Goal: Find specific page/section: Find specific page/section

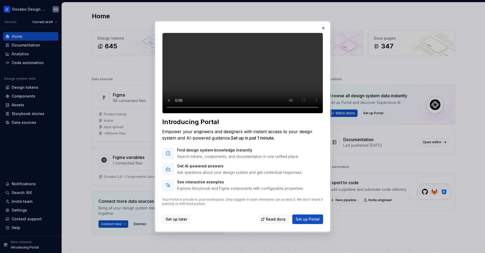
click at [184, 222] on span "Set up later" at bounding box center [177, 218] width 22 height 5
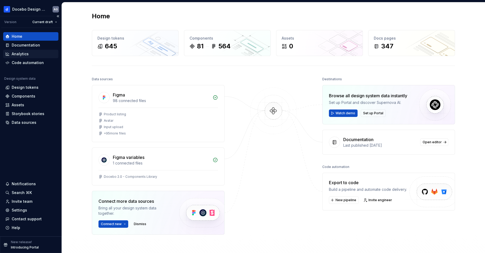
click at [23, 52] on div "Analytics" at bounding box center [20, 53] width 17 height 5
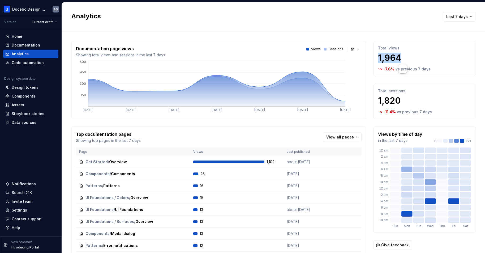
drag, startPoint x: 375, startPoint y: 58, endPoint x: 397, endPoint y: 58, distance: 22.3
click at [397, 58] on p "1,964" at bounding box center [424, 58] width 93 height 11
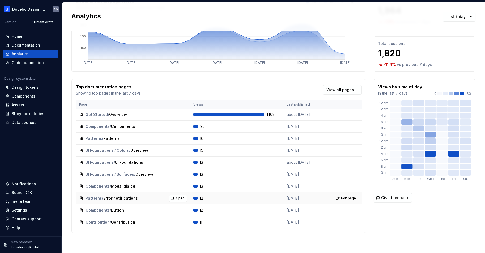
scroll to position [47, 0]
